Goal: Find contact information: Find contact information

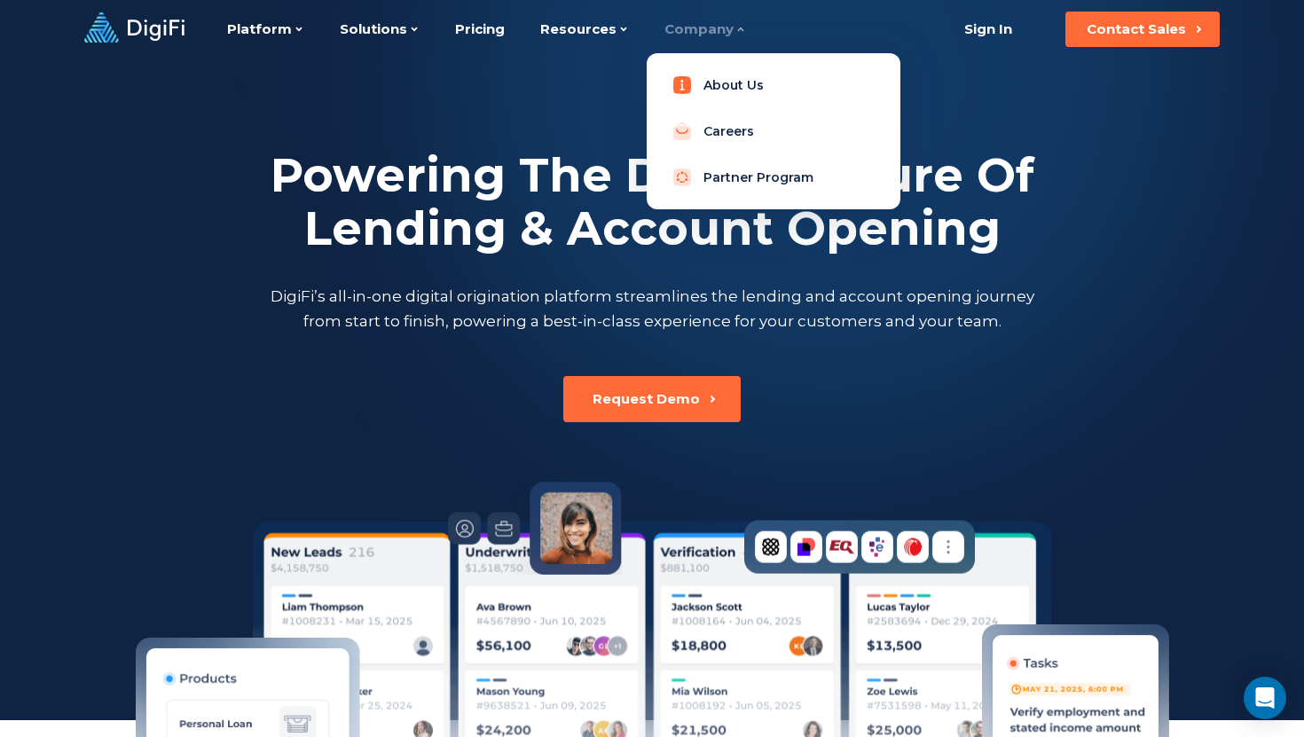
click at [722, 88] on link "About Us" at bounding box center [773, 84] width 225 height 35
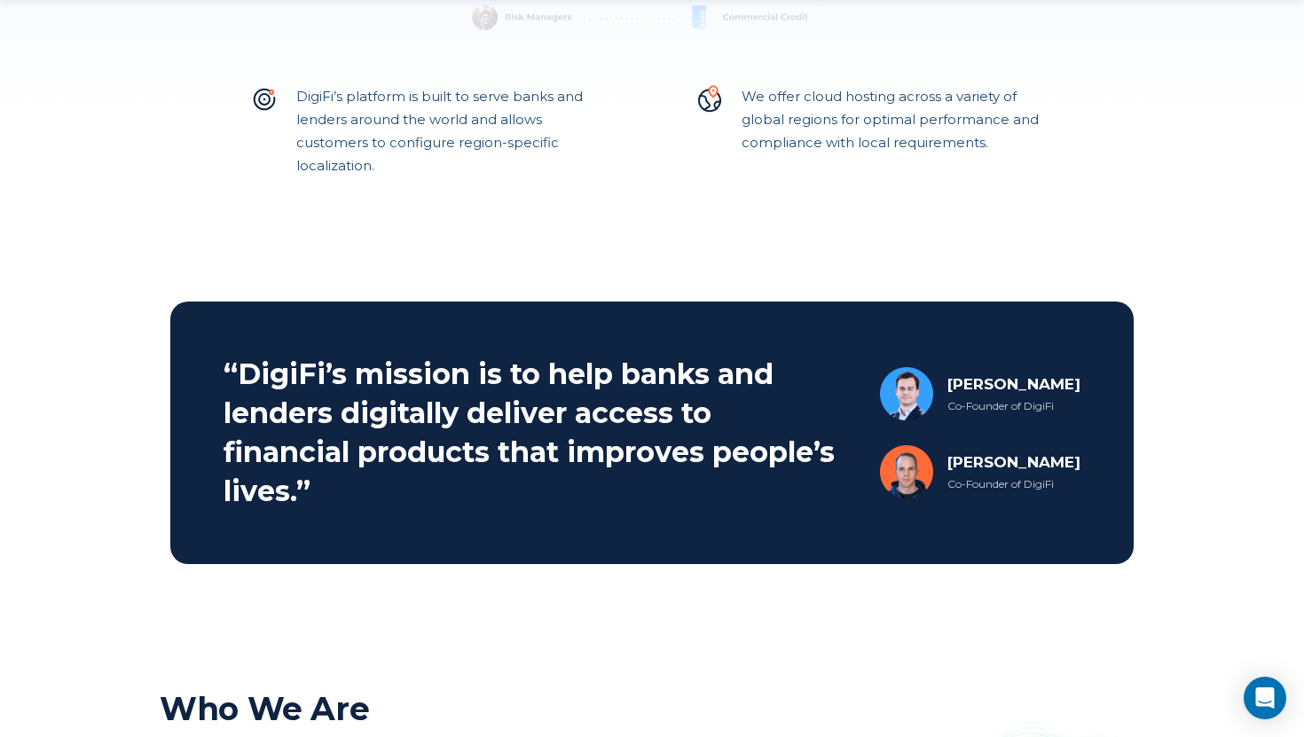
scroll to position [618, 0]
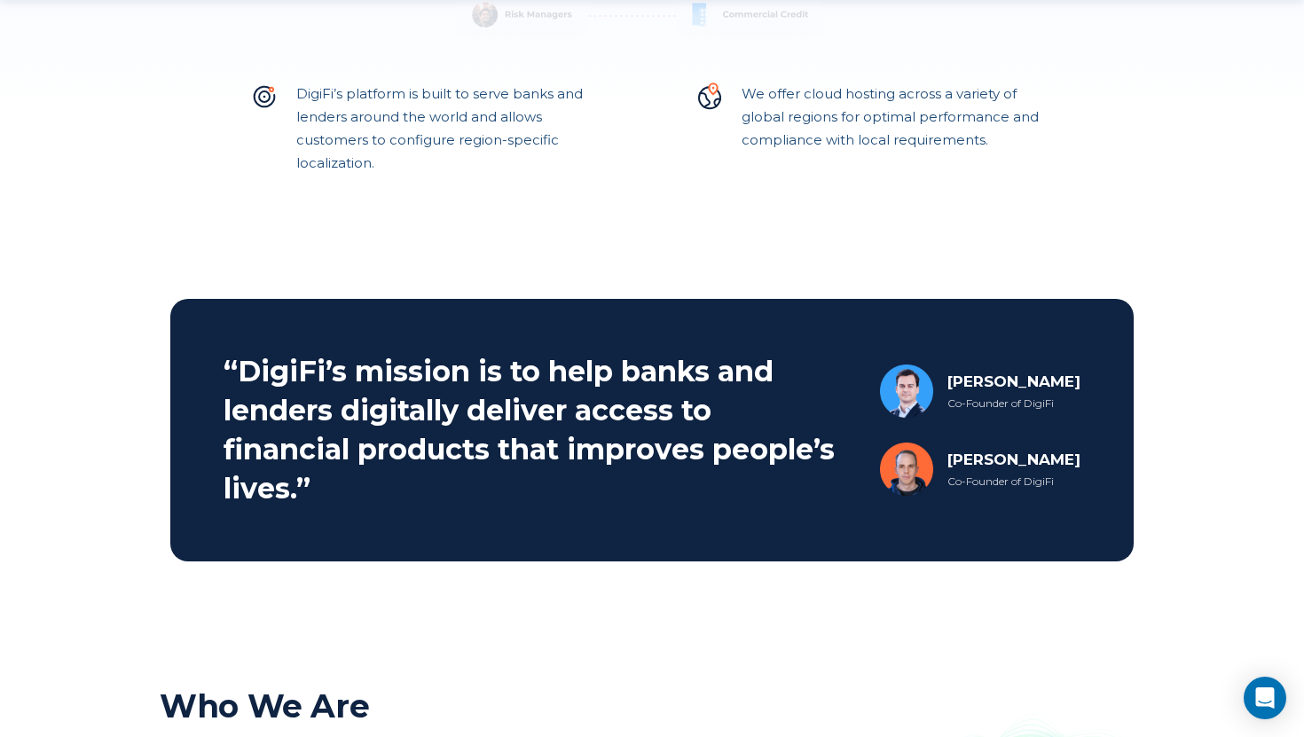
click at [984, 467] on div "[PERSON_NAME]" at bounding box center [1013, 459] width 133 height 21
click at [964, 462] on div "[PERSON_NAME]" at bounding box center [1013, 459] width 133 height 21
drag, startPoint x: 931, startPoint y: 453, endPoint x: 1090, endPoint y: 459, distance: 158.8
click at [1080, 459] on div "[PERSON_NAME] Co-Founder of DigiFi" at bounding box center [980, 469] width 200 height 53
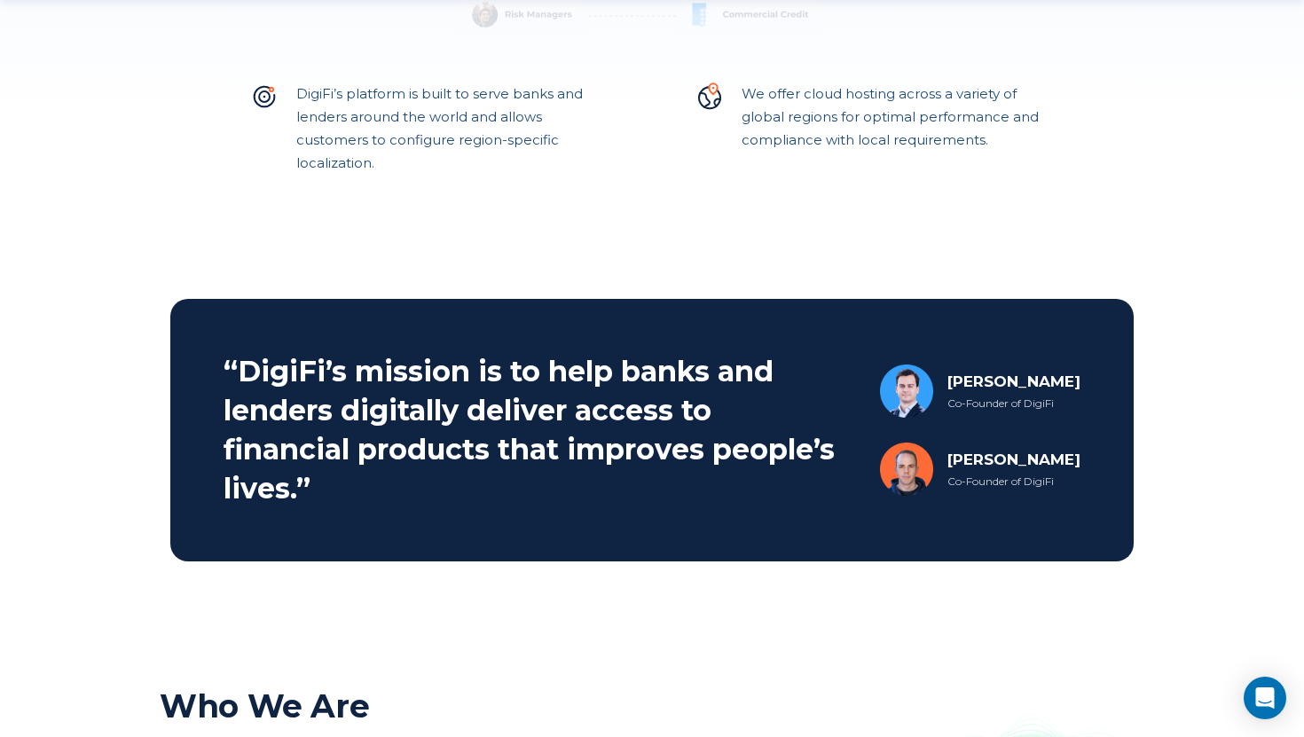
copy div "[PERSON_NAME]"
